Goal: Complete application form

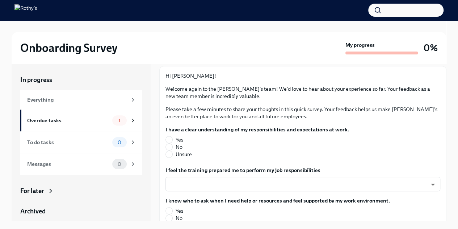
scroll to position [56, 0]
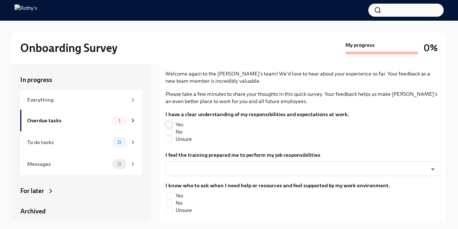
click at [170, 124] on input "Yes" at bounding box center [169, 124] width 7 height 7
radio input "true"
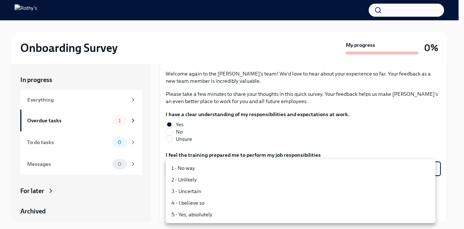
click at [219, 171] on body "Onboarding Survey My progress 0% In progress Everything Overdue tasks 1 To do t…" at bounding box center [232, 120] width 464 height 241
click at [226, 215] on li "5 - Yes, absolutely" at bounding box center [301, 214] width 270 height 12
type input "TVXOjZLlD"
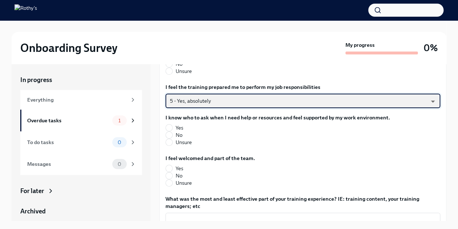
scroll to position [124, 0]
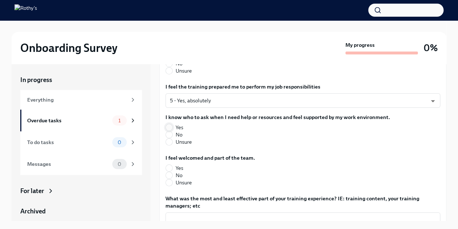
click at [168, 125] on input "Yes" at bounding box center [169, 127] width 7 height 7
radio input "true"
click at [170, 166] on input "Yes" at bounding box center [169, 168] width 7 height 7
radio input "true"
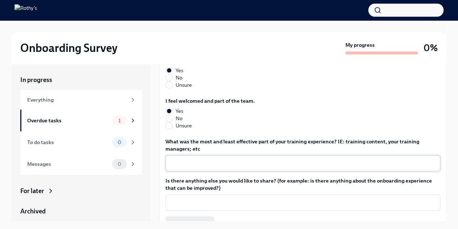
scroll to position [181, 0]
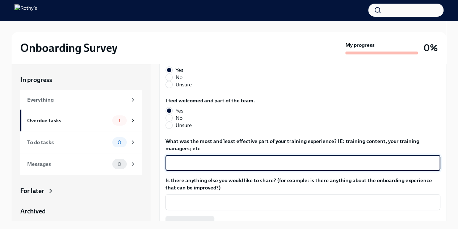
click at [182, 160] on textarea "What was the most and least effective part of your training experience? IE: tra…" at bounding box center [303, 162] width 266 height 9
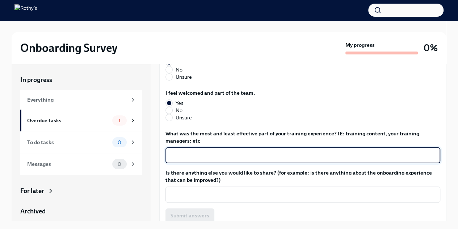
scroll to position [189, 0]
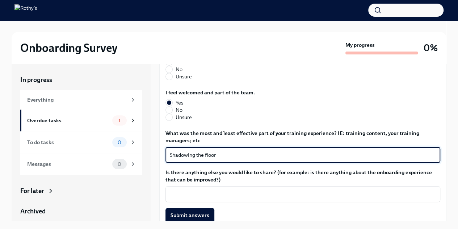
click at [168, 155] on div "Shadowing the floor x ​" at bounding box center [303, 155] width 275 height 16
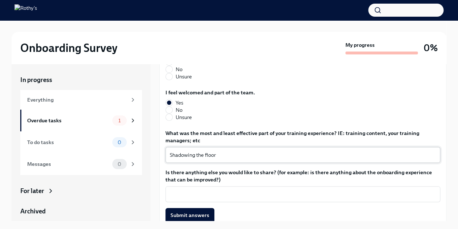
click at [168, 155] on div "Shadowing the floor x ​" at bounding box center [303, 155] width 275 height 16
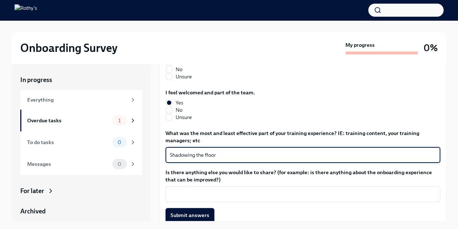
click at [170, 153] on textarea "Shadowing the floor" at bounding box center [303, 154] width 266 height 9
click at [275, 160] on div "Most effective: Shadowing the floor x ​" at bounding box center [303, 155] width 275 height 16
click at [276, 153] on textarea "Most effective: Shadowing the floor" at bounding box center [303, 154] width 266 height 9
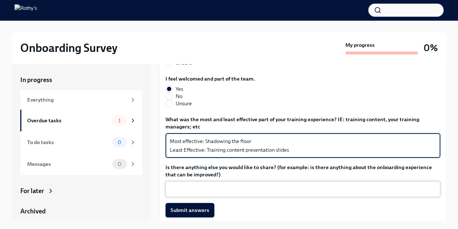
type textarea "Most effective: Shadowing the floor Least Effective: Training content presentat…"
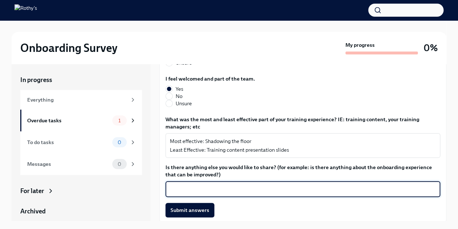
click at [263, 186] on textarea "Is there anything else you would like to share? (for example: is there anything…" at bounding box center [303, 188] width 266 height 9
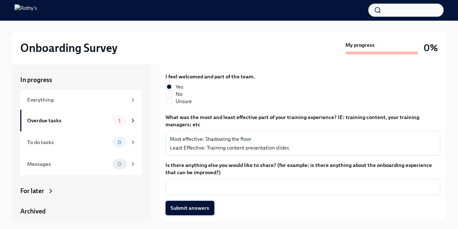
click at [200, 207] on span "Submit answers" at bounding box center [190, 207] width 39 height 7
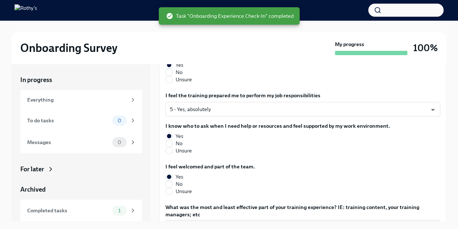
scroll to position [0, 0]
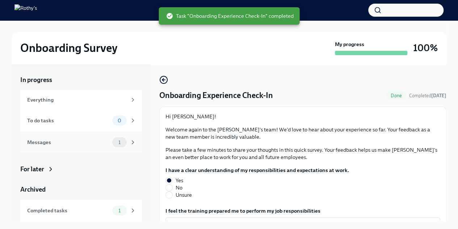
click at [84, 138] on div "Messages" at bounding box center [68, 142] width 82 height 8
